Goal: Transaction & Acquisition: Purchase product/service

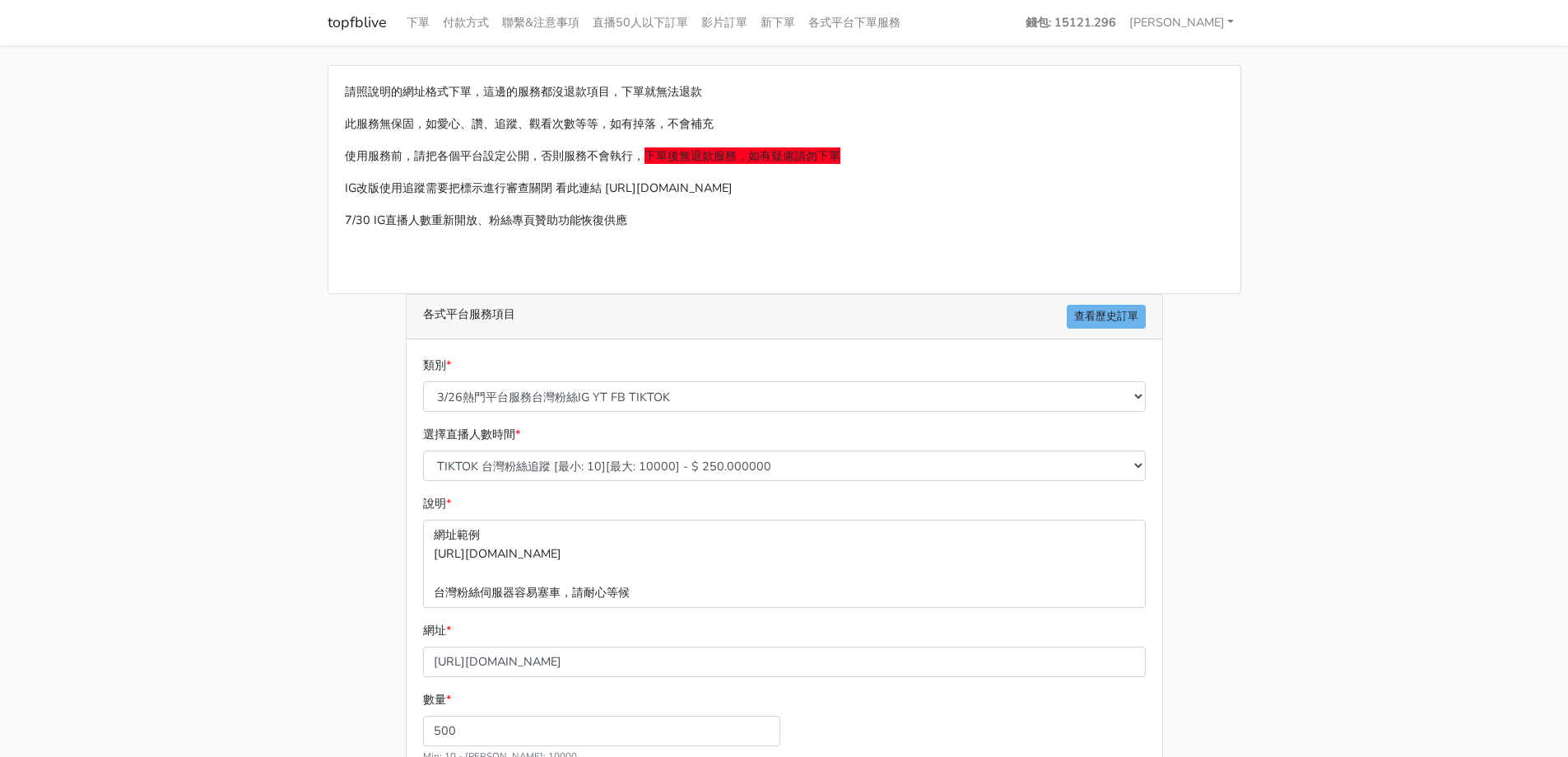
select select "3/26熱門平台服務台灣粉絲IG YT FB TIKTOK"
select select "646"
click at [781, 401] on select "🔵FACEBOOK 直播人數緊急備用伺服器 2號AB伺服器 🔵FACEBOOK 網軍專用貼文留言 安全保密 🔵FACEBOOK 直播人數緊急備用伺服器 J1 …" at bounding box center [784, 396] width 723 height 30
select select "🔯Tiktok影片觀看 愛心 留言 追蹤 台灣 各項服務"
click at [423, 382] on select "🔵FACEBOOK 直播人數緊急備用伺服器 2號AB伺服器 🔵FACEBOOK 網軍專用貼文留言 安全保密 🔵FACEBOOK 直播人數緊急備用伺服器 J1 …" at bounding box center [784, 396] width 723 height 30
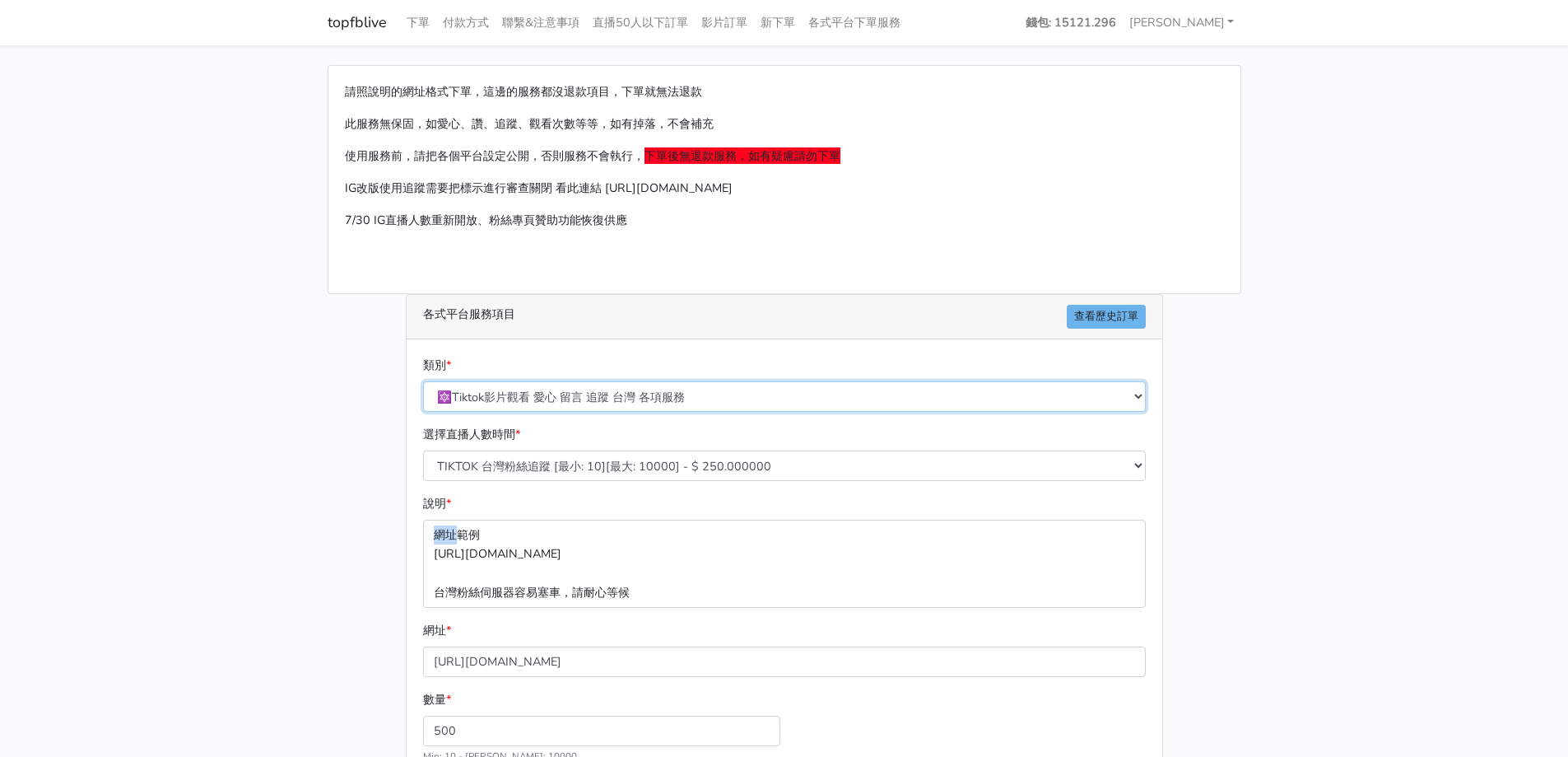
type input "8.500"
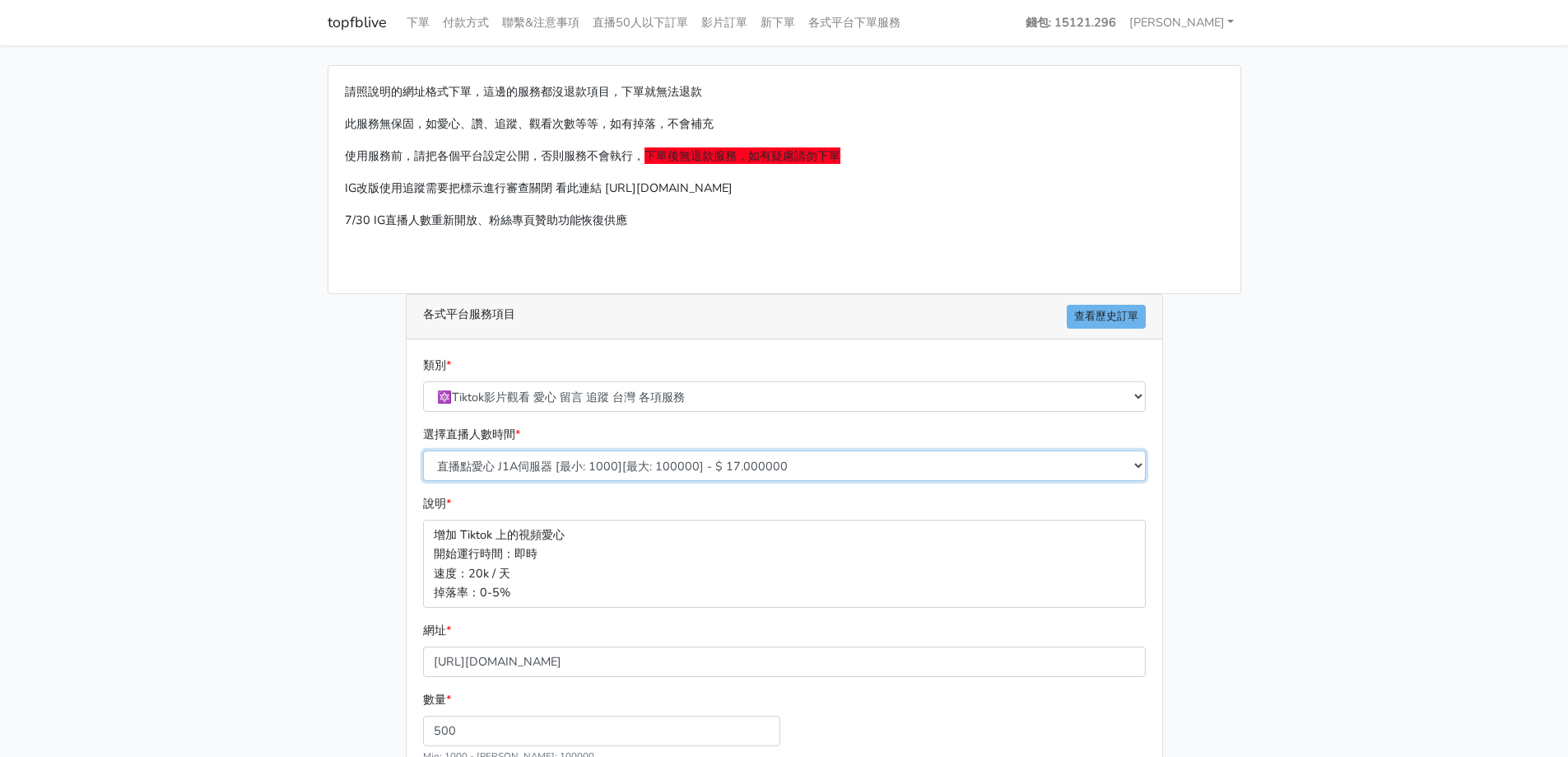
click at [663, 462] on select "直播點愛心 J1A伺服器 [最小: 1000][最大: 100000] - $ 17.000000 TIKTOK影片觀看次數 BF伺服器 [最小: 1000]…" at bounding box center [784, 465] width 723 height 30
select select "531"
click at [423, 450] on select "直播點愛心 J1A伺服器 [最小: 1000][最大: 100000] - $ 17.000000 TIKTOK影片觀看次數 BF伺服器 [最小: 1000]…" at bounding box center [784, 465] width 723 height 30
type input "5.000"
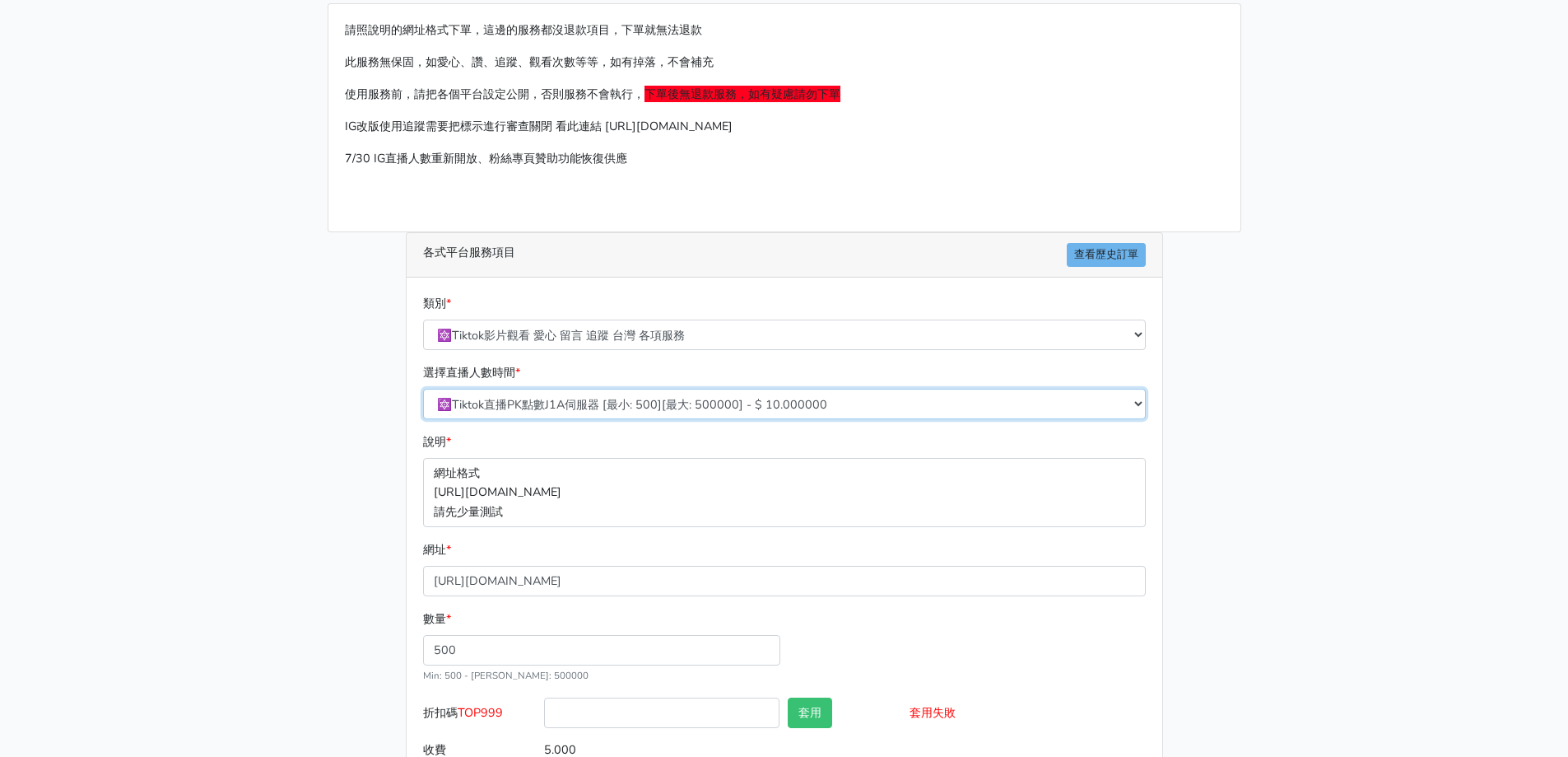
scroll to position [137, 0]
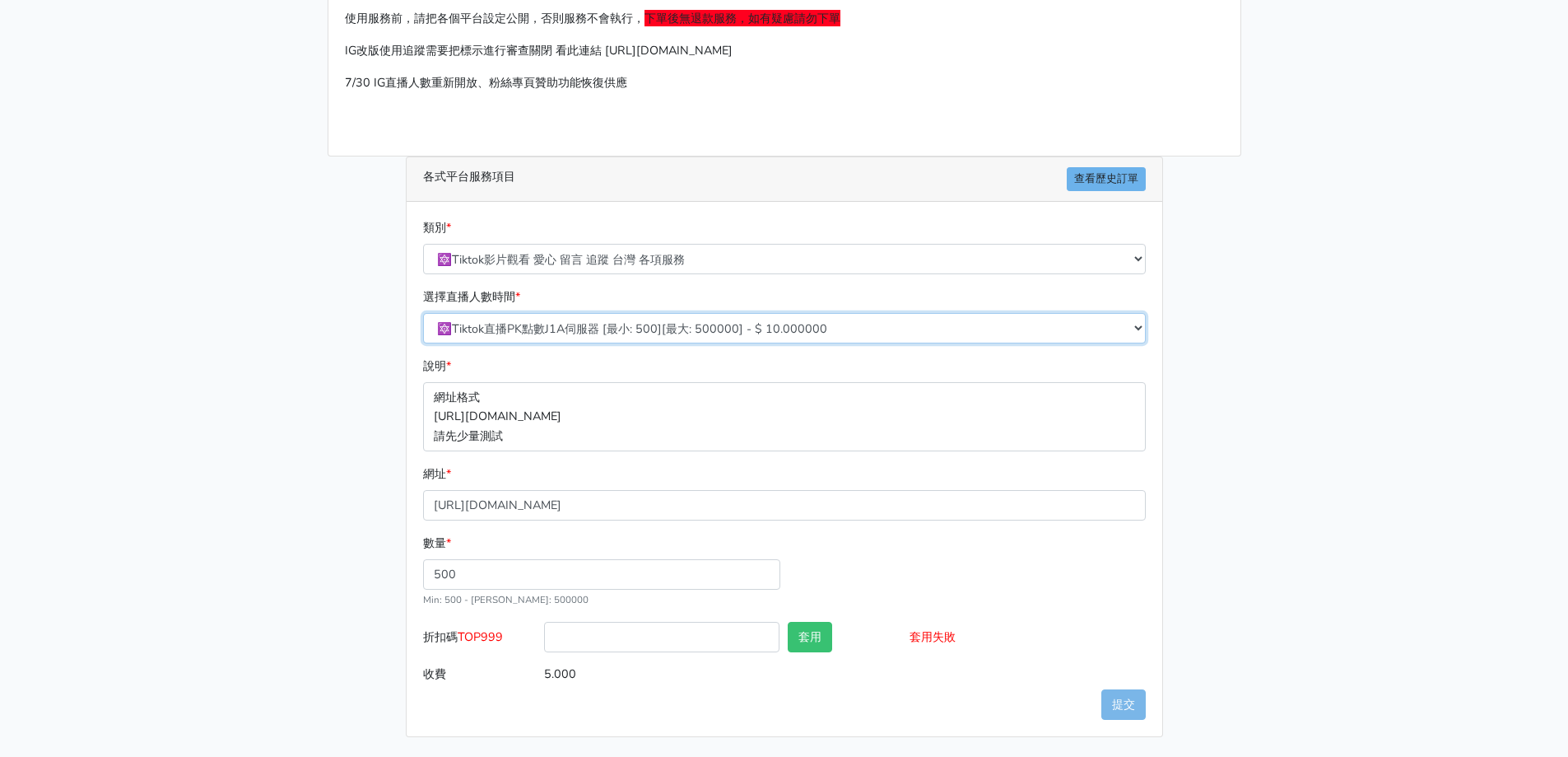
click at [616, 335] on select "直播點愛心 J1A伺服器 [最小: 1000][最大: 100000] - $ 17.000000 TIKTOK影片觀看次數 BF伺服器 [最小: 1000]…" at bounding box center [784, 327] width 723 height 30
drag, startPoint x: 519, startPoint y: 571, endPoint x: 312, endPoint y: 583, distance: 207.3
click at [320, 583] on div "請照說明的網址格式下單，這邊的服務都沒退款項目，下單就無法退款 此服務無保固，如愛心、讚、追蹤、觀看次數等等，如有掉落，不會補充 使用服務前，請把各個平台設定…" at bounding box center [784, 333] width 938 height 809
type input "1000"
type input "10.000"
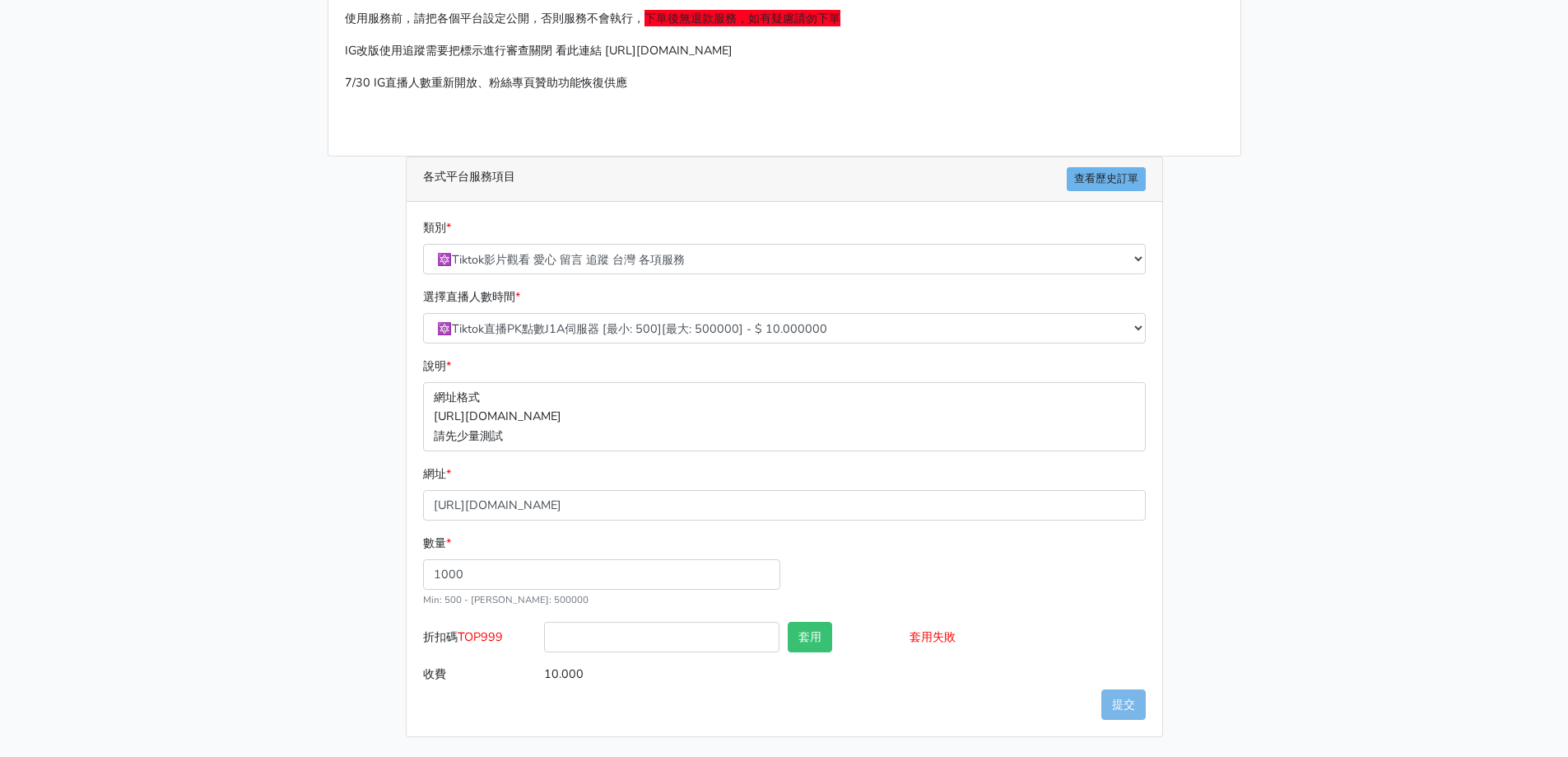
click at [914, 571] on div "數量 * 1000 Min: 500 - Max: 500000" at bounding box center [784, 577] width 731 height 89
click at [673, 331] on select "直播點愛心 J1A伺服器 [最小: 1000][最大: 100000] - $ 17.000000 TIKTOK影片觀看次數 BF伺服器 [最小: 1000]…" at bounding box center [784, 327] width 723 height 30
click at [723, 257] on select "🔵FACEBOOK 直播人數緊急備用伺服器 2號AB伺服器 🔵FACEBOOK 網軍專用貼文留言 安全保密 🔵FACEBOOK 直播人數緊急備用伺服器 J1 …" at bounding box center [784, 259] width 723 height 30
click at [423, 244] on select "🔵FACEBOOK 直播人數緊急備用伺服器 2號AB伺服器 🔵FACEBOOK 網軍專用貼文留言 安全保密 🔵FACEBOOK 直播人數緊急備用伺服器 J1 …" at bounding box center [784, 259] width 723 height 30
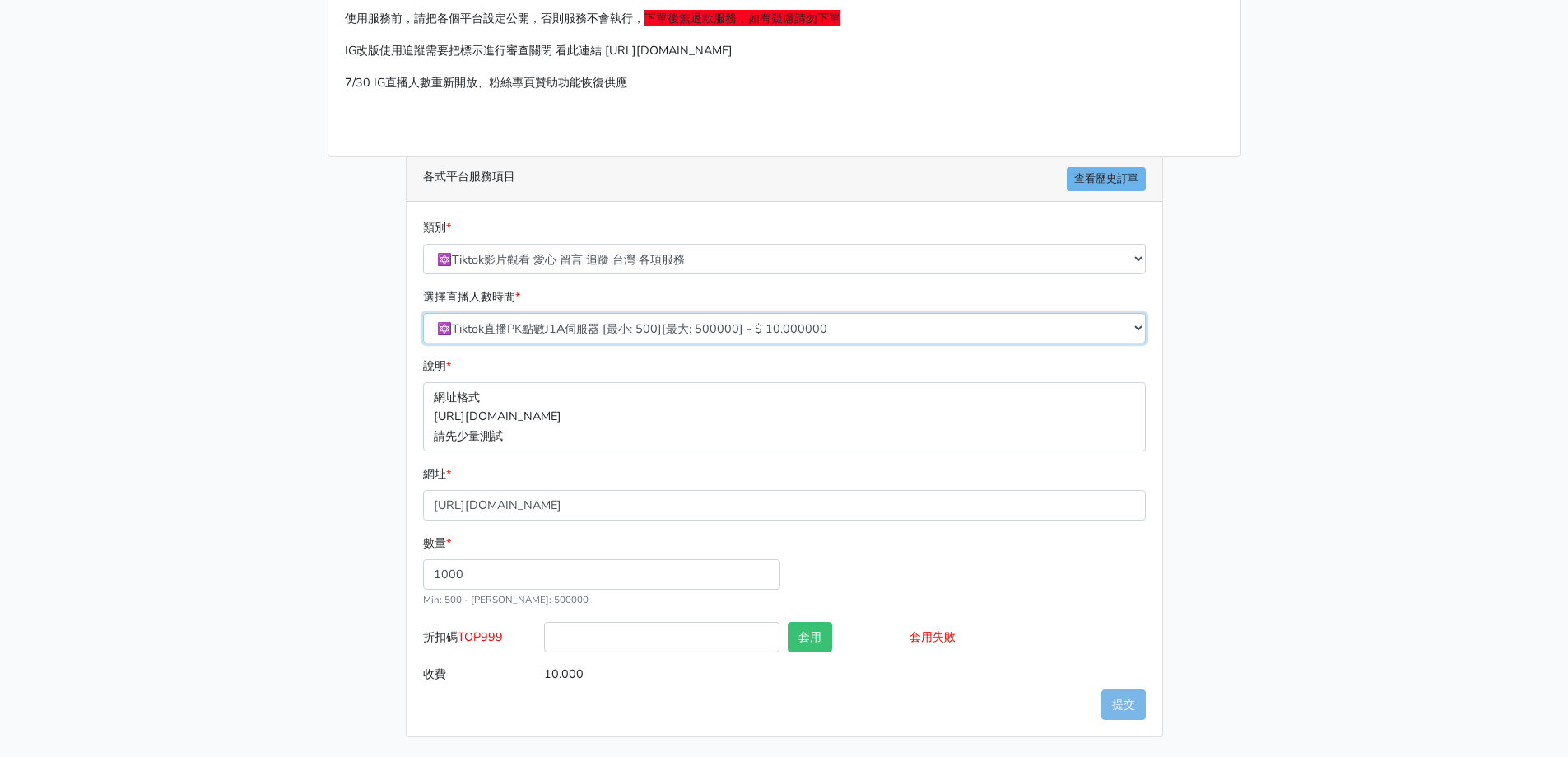
click at [696, 329] on select "直播點愛心 J1A伺服器 [最小: 1000][最大: 100000] - $ 17.000000 TIKTOK影片觀看次數 BF伺服器 [最小: 1000]…" at bounding box center [784, 327] width 723 height 30
click at [1107, 182] on link "查看歷史訂單" at bounding box center [1107, 179] width 79 height 24
click at [718, 256] on select "🔵FACEBOOK 直播人數緊急備用伺服器 2號AB伺服器 🔵FACEBOOK 網軍專用貼文留言 安全保密 🔵FACEBOOK 直播人數緊急備用伺服器 J1 …" at bounding box center [784, 259] width 723 height 30
select select "3/26熱門平台服務台灣粉絲IG YT FB TIKTOK"
click at [423, 244] on select "🔵FACEBOOK 直播人數緊急備用伺服器 2號AB伺服器 🔵FACEBOOK 網軍專用貼文留言 安全保密 🔵FACEBOOK 直播人數緊急備用伺服器 J1 …" at bounding box center [784, 259] width 723 height 30
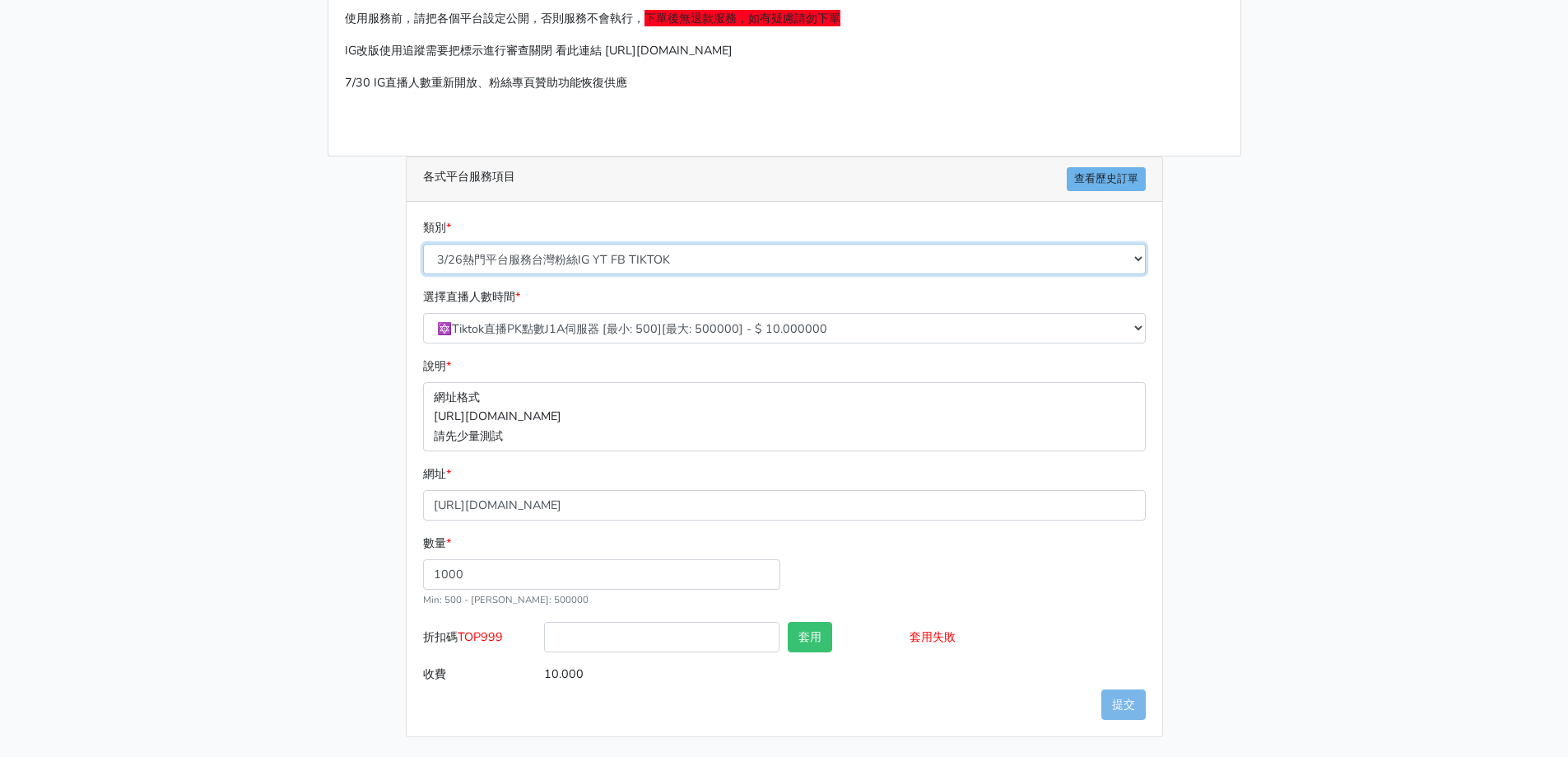
type input "500.000"
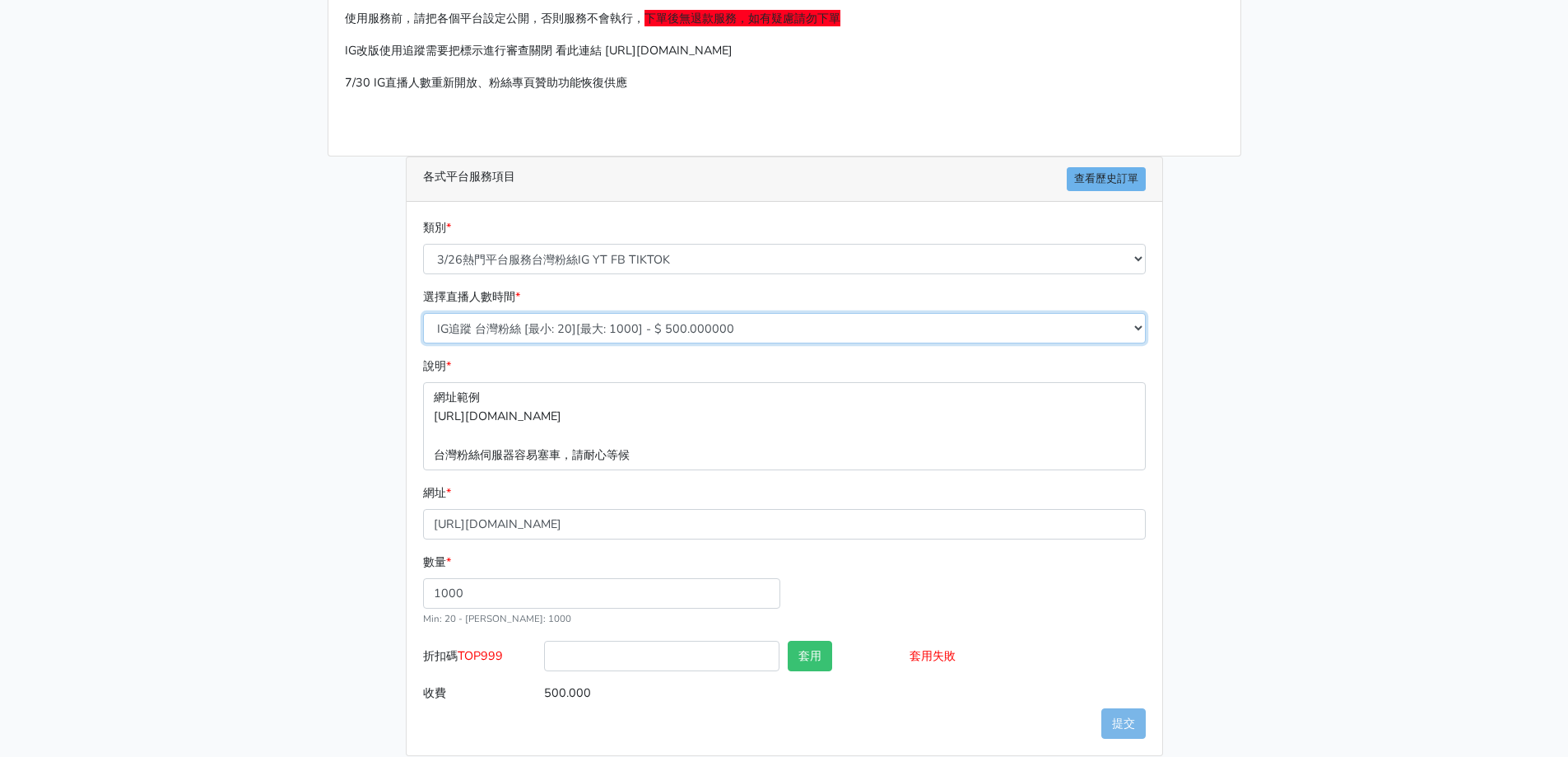
click at [665, 314] on select "IG追蹤 台灣粉絲 [最小: 20][最大: 1000] - $ 500.000000 IG愛心 台灣粉絲 [最小: 20][最大: 1000] - $ 35…" at bounding box center [784, 327] width 723 height 30
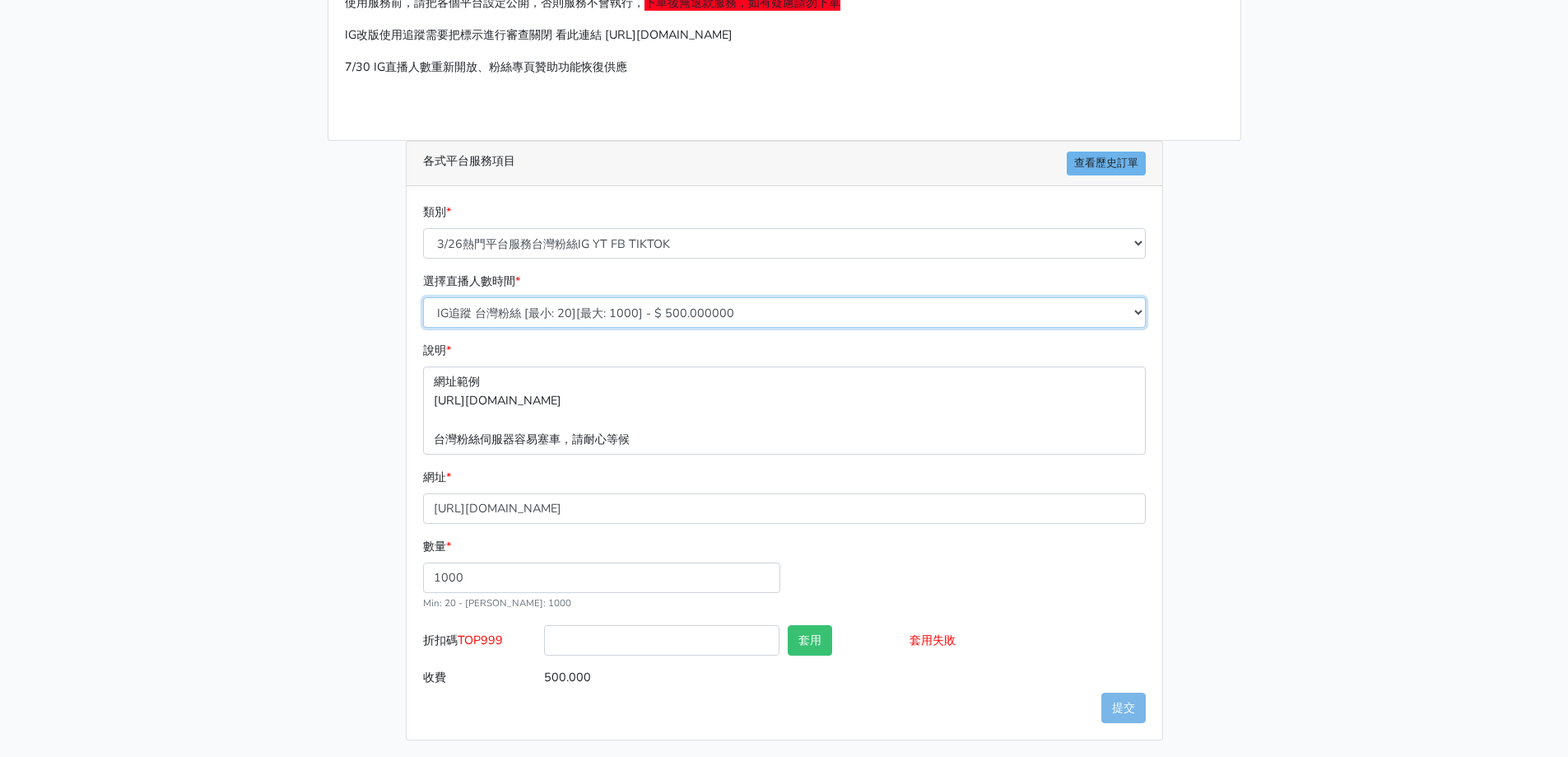
scroll to position [156, 0]
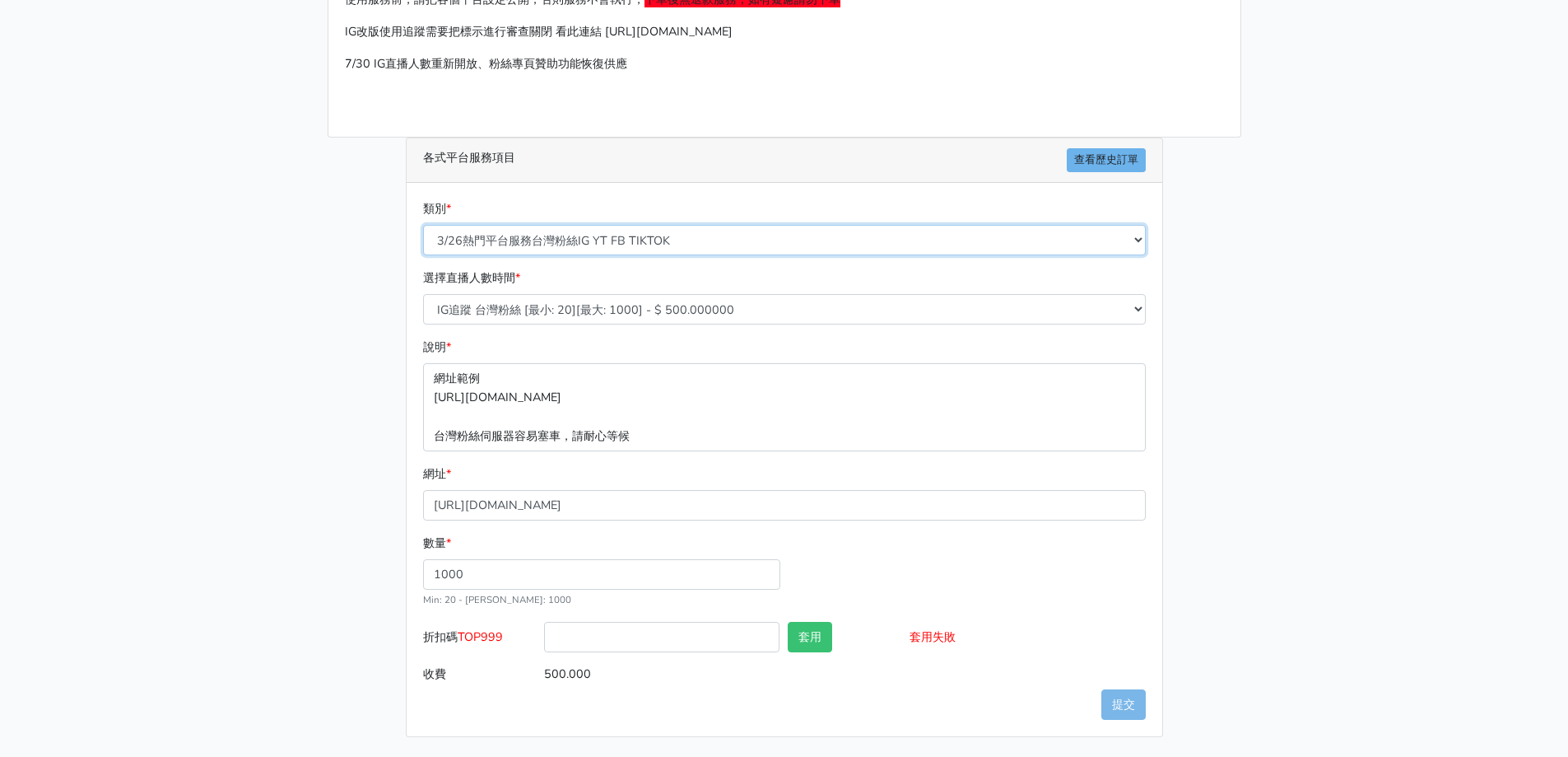
click at [711, 236] on select "🔵FACEBOOK 直播人數緊急備用伺服器 2號AB伺服器 🔵FACEBOOK 網軍專用貼文留言 安全保密 🔵FACEBOOK 直播人數緊急備用伺服器 J1 …" at bounding box center [784, 240] width 723 height 30
select select "🔯10/1 Tiktok直播客製化留言"
click at [423, 225] on select "🔵FACEBOOK 直播人數緊急備用伺服器 2號AB伺服器 🔵FACEBOOK 網軍專用貼文留言 安全保密 🔵FACEBOOK 直播人數緊急備用伺服器 J1 …" at bounding box center [784, 240] width 723 height 30
type input "100.000"
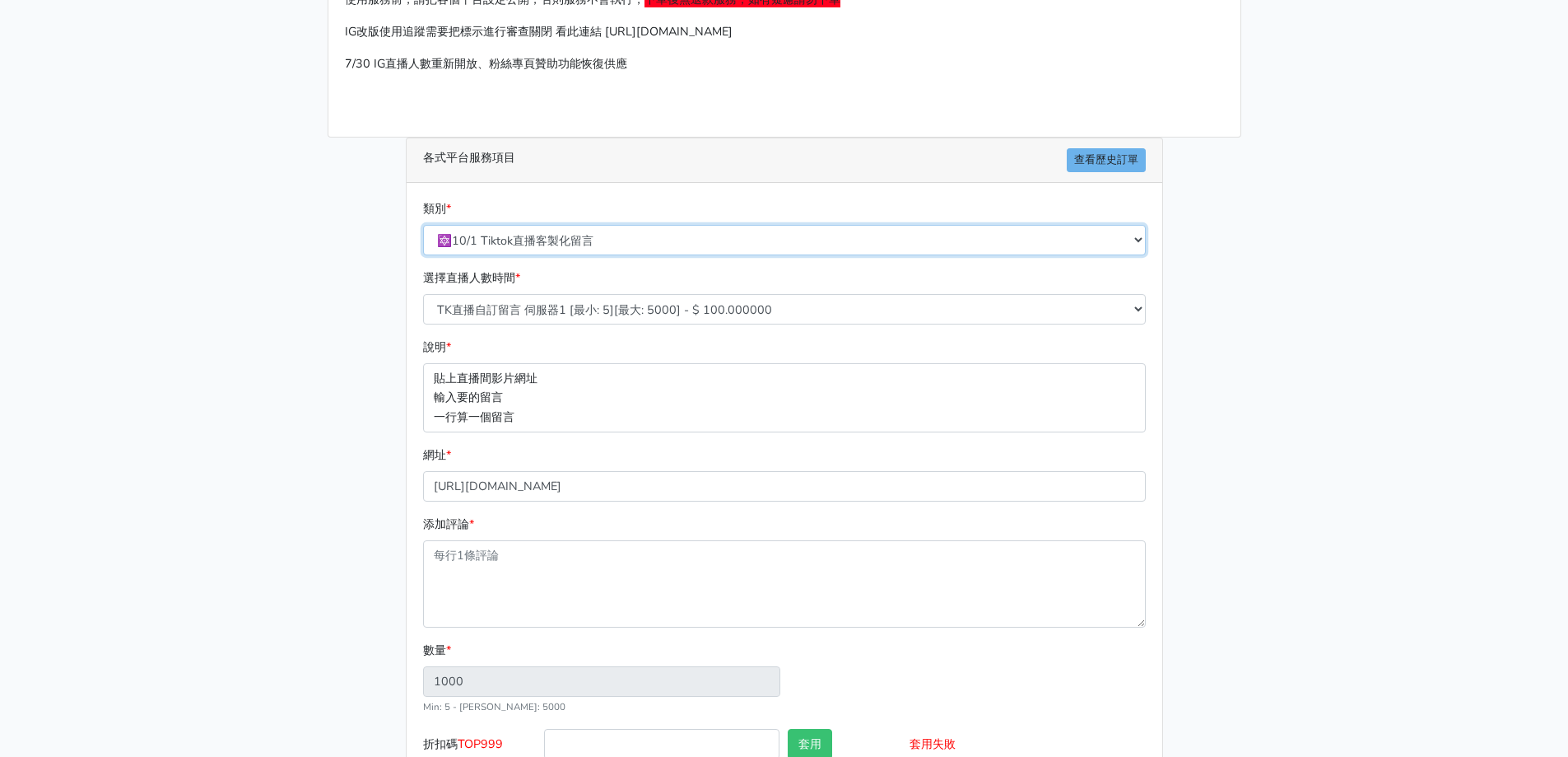
scroll to position [0, 0]
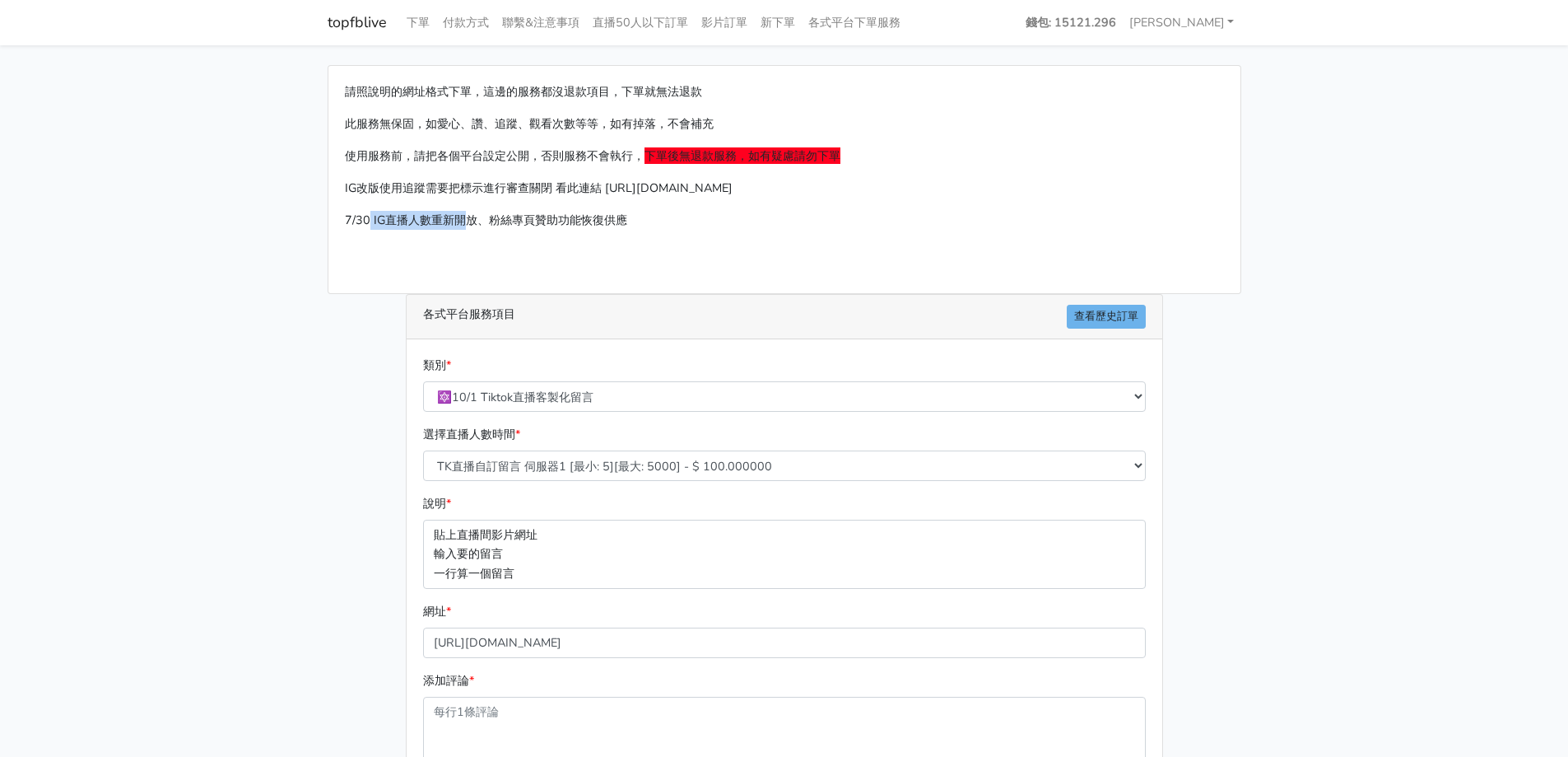
drag, startPoint x: 369, startPoint y: 223, endPoint x: 497, endPoint y: 220, distance: 128.0
click at [493, 220] on p "7/30 IG直播人數重新開放、粉絲專頁贊助功能恢復供應" at bounding box center [784, 220] width 879 height 19
click at [570, 222] on p "7/30 IG直播人數重新開放、粉絲專頁贊助功能恢復供應" at bounding box center [784, 220] width 879 height 19
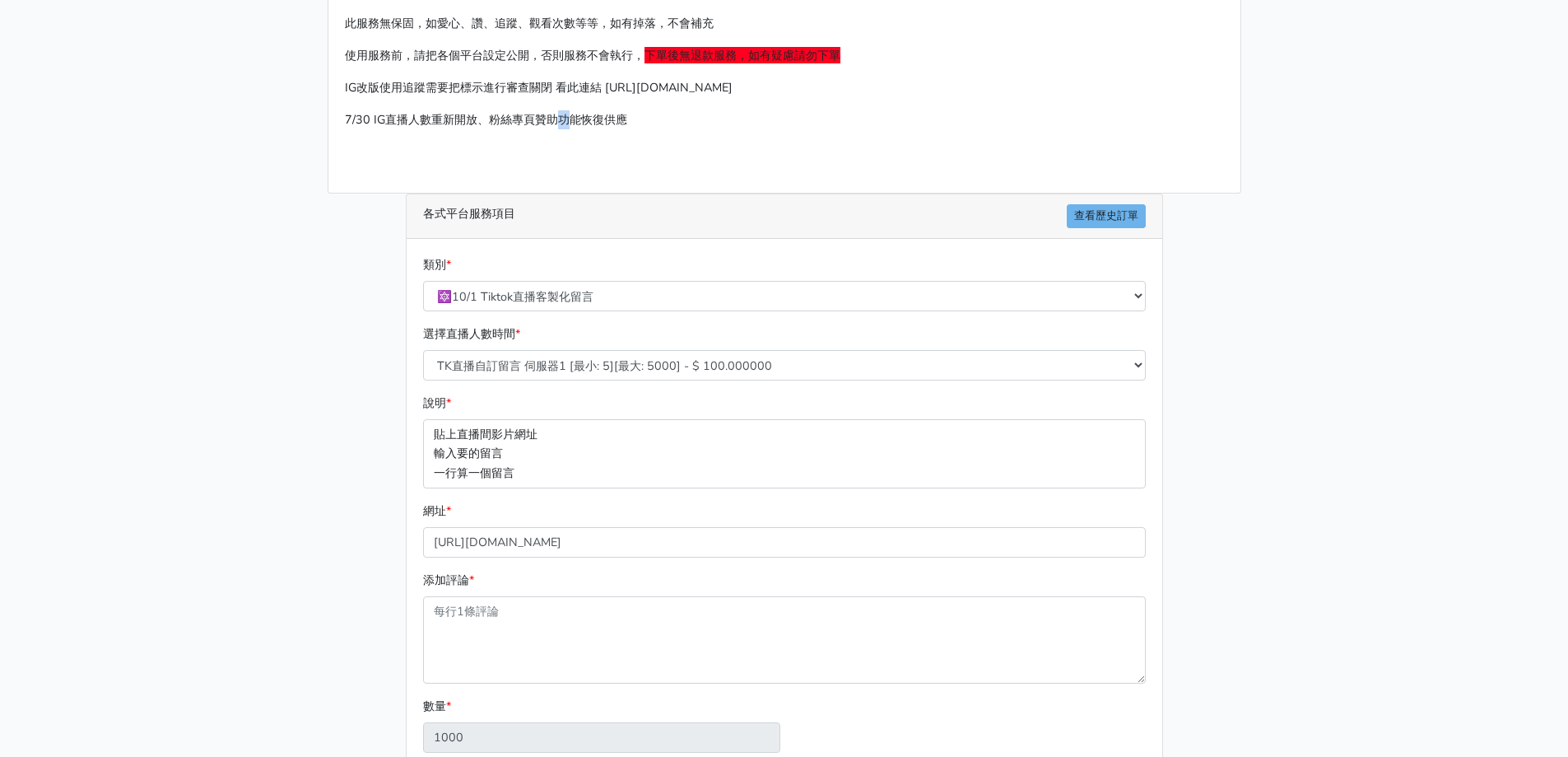
scroll to position [264, 0]
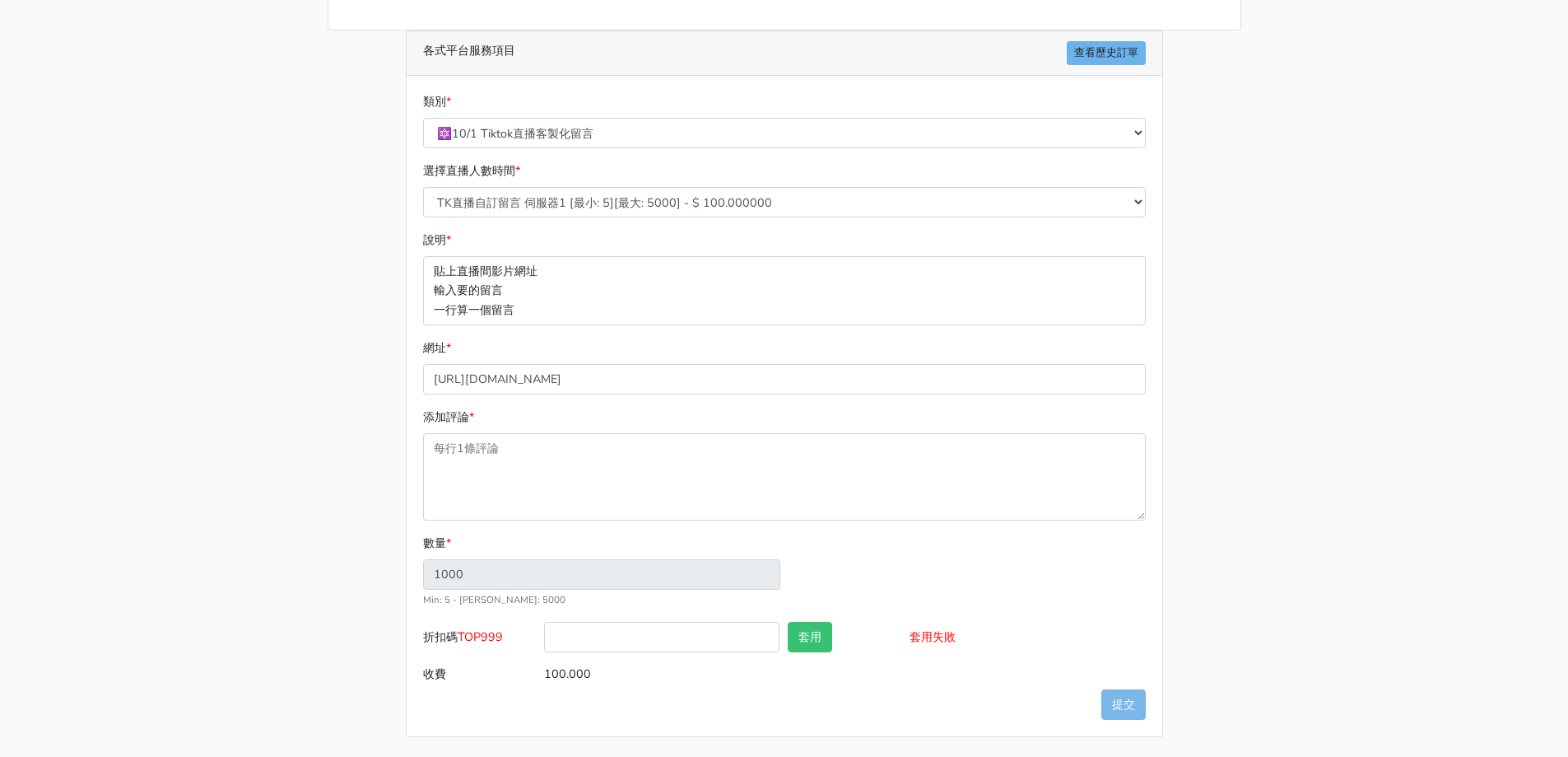
click at [321, 395] on div "請照說明的網址格式下單，這邊的服務都沒退款項目，下單就無法退款 此服務無保固，如愛心、讚、追蹤、觀看次數等等，如有掉落，不會補充 使用服務前，請把各個平台設定…" at bounding box center [784, 269] width 938 height 935
click at [587, 139] on select "🔵FACEBOOK 直播人數緊急備用伺服器 2號AB伺服器 🔵FACEBOOK 網軍專用貼文留言 安全保密 🔵FACEBOOK 直播人數緊急備用伺服器 J1 …" at bounding box center [784, 132] width 723 height 30
select select "🔯Tiktok影片觀看 愛心 留言 追蹤 台灣 各項服務"
click at [423, 148] on select "🔵FACEBOOK 直播人數緊急備用伺服器 2號AB伺服器 🔵FACEBOOK 網軍專用貼文留言 安全保密 🔵FACEBOOK 直播人數緊急備用伺服器 J1 …" at bounding box center [784, 132] width 723 height 30
type input "17.000"
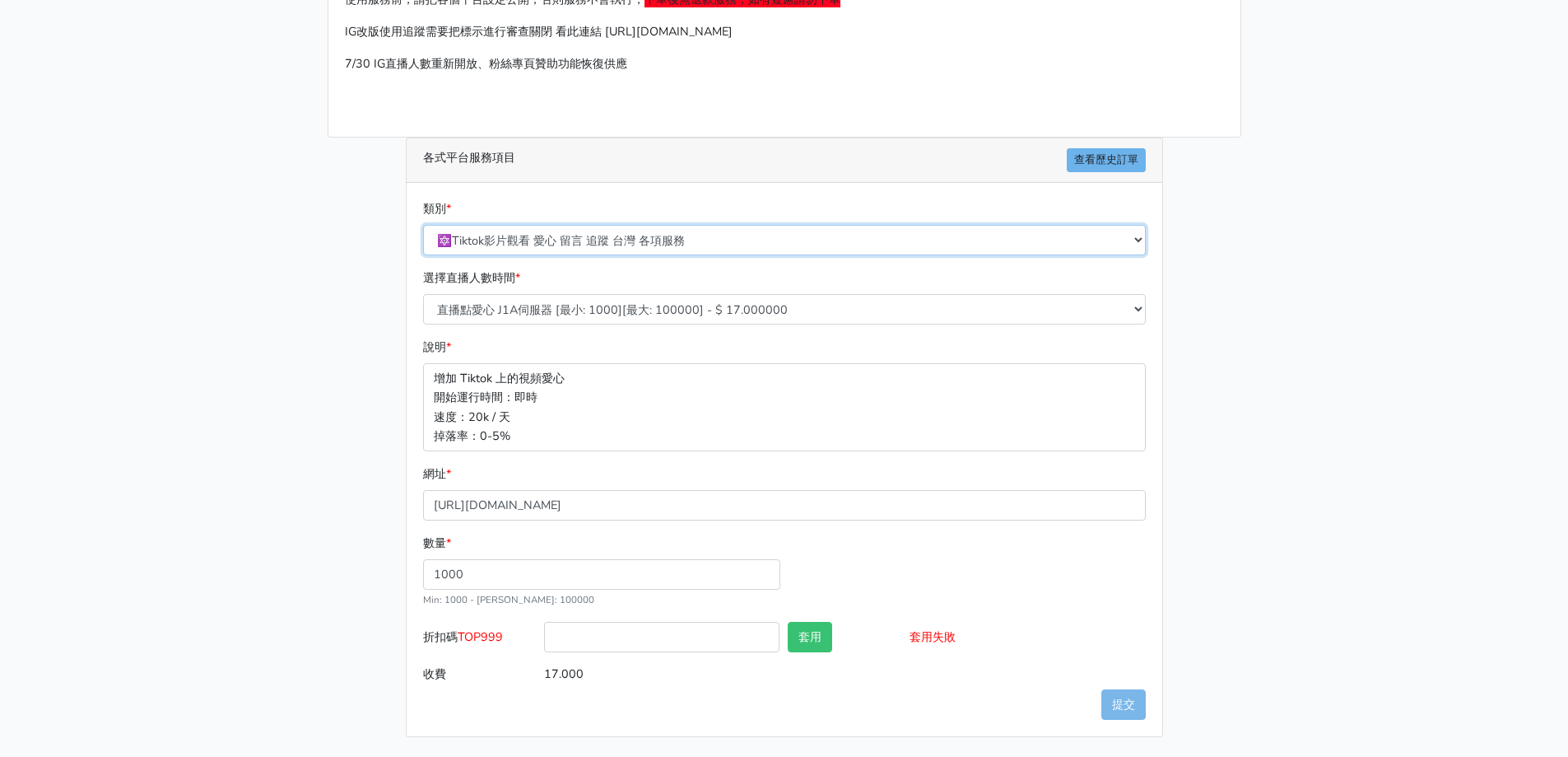
scroll to position [156, 0]
click at [561, 231] on select "🔵FACEBOOK 直播人數緊急備用伺服器 2號AB伺服器 🔵FACEBOOK 網軍專用貼文留言 安全保密 🔵FACEBOOK 直播人數緊急備用伺服器 J1 …" at bounding box center [784, 240] width 723 height 30
click at [561, 233] on select "🔵FACEBOOK 直播人數緊急備用伺服器 2號AB伺服器 🔵FACEBOOK 網軍專用貼文留言 安全保密 🔵FACEBOOK 直播人數緊急備用伺服器 J1 …" at bounding box center [784, 240] width 723 height 30
click at [562, 314] on select "直播點愛心 J1A伺服器 [最小: 1000][最大: 100000] - $ 17.000000 TIKTOK影片觀看次數 BF伺服器 [最小: 1000]…" at bounding box center [784, 308] width 723 height 30
select select "426"
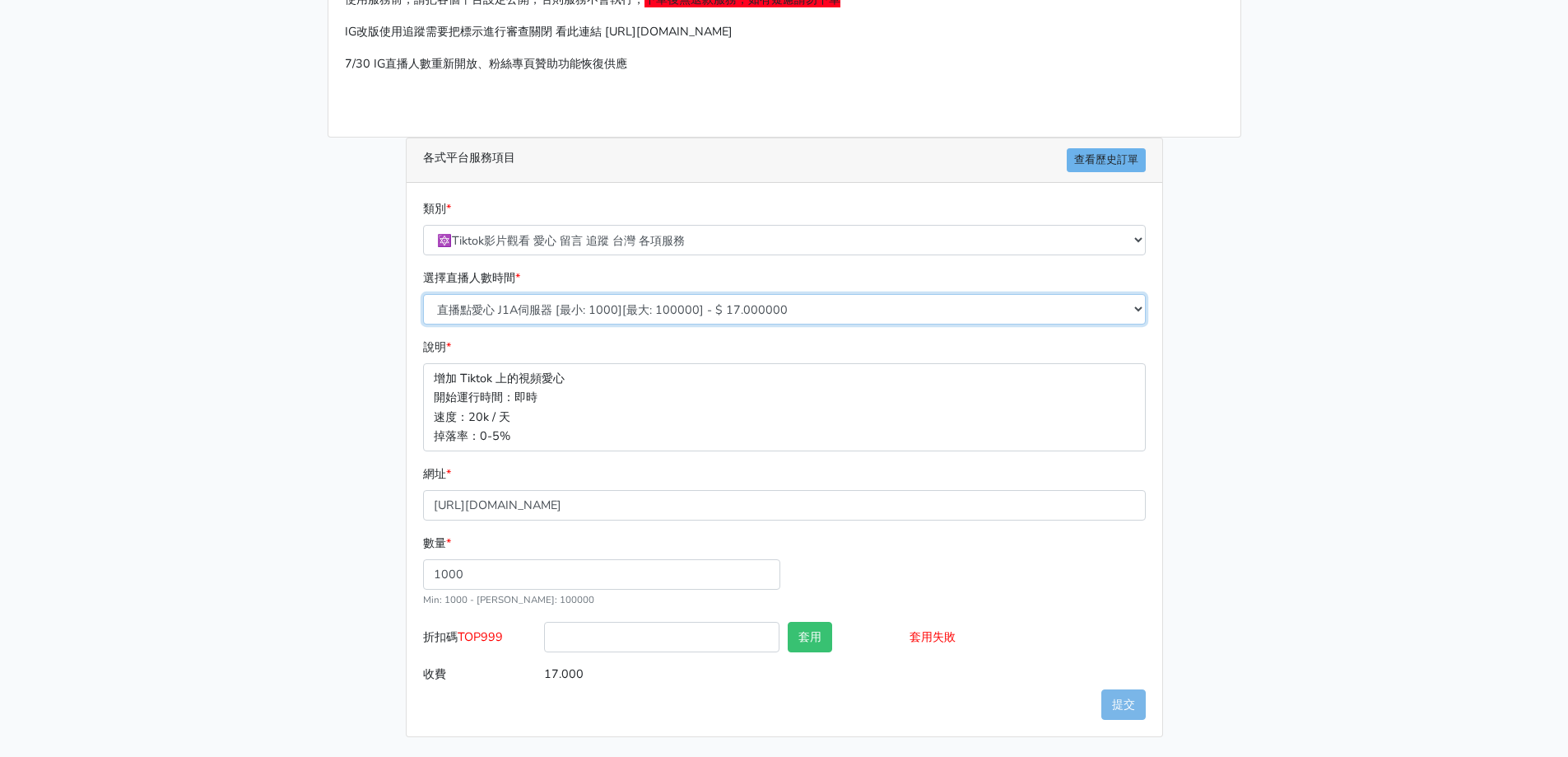
click at [423, 324] on select "直播點愛心 J1A伺服器 [最小: 1000][最大: 100000] - $ 17.000000 TIKTOK影片觀看次數 BF伺服器 [最小: 1000]…" at bounding box center [784, 308] width 723 height 30
type input "300.000"
